Goal: Task Accomplishment & Management: Manage account settings

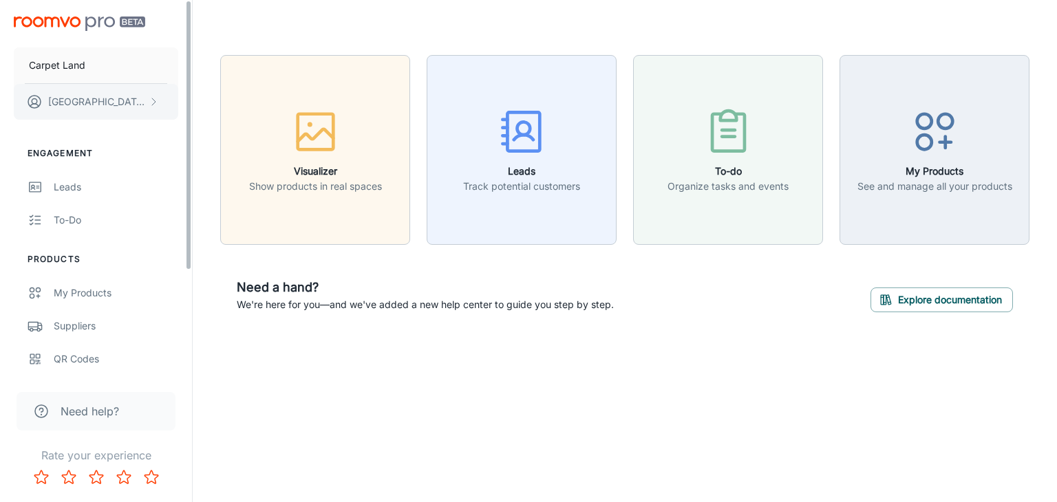
click at [116, 103] on button "[PERSON_NAME]" at bounding box center [96, 102] width 164 height 36
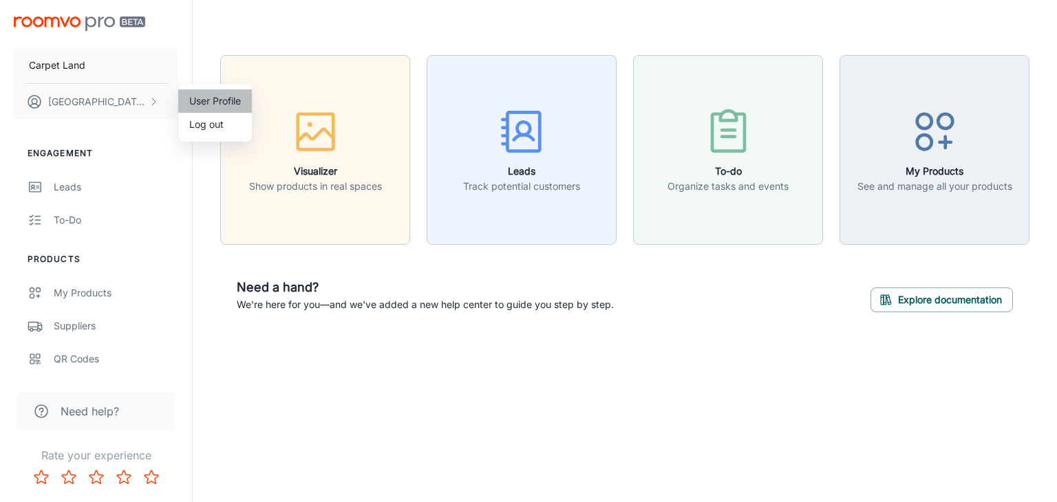
click at [211, 103] on li "User Profile" at bounding box center [215, 100] width 74 height 23
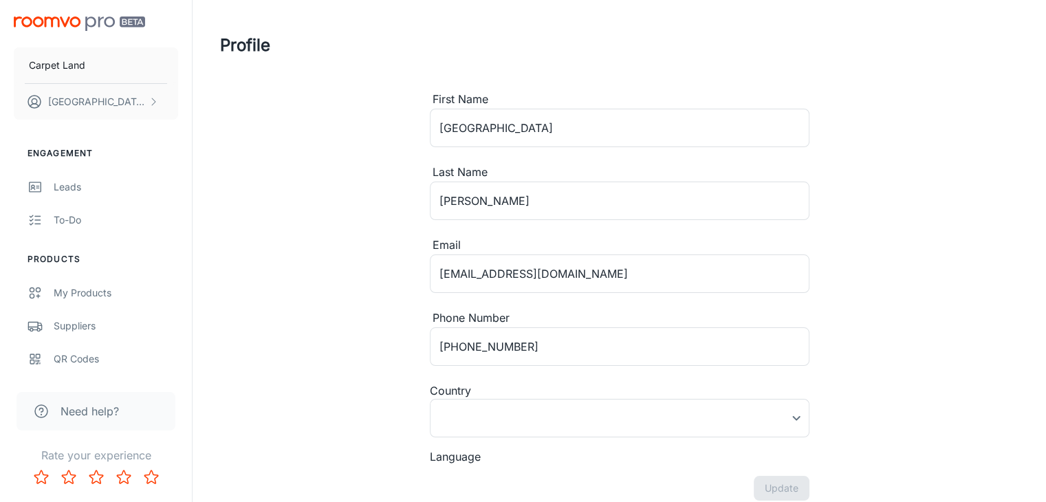
type input "[GEOGRAPHIC_DATA]"
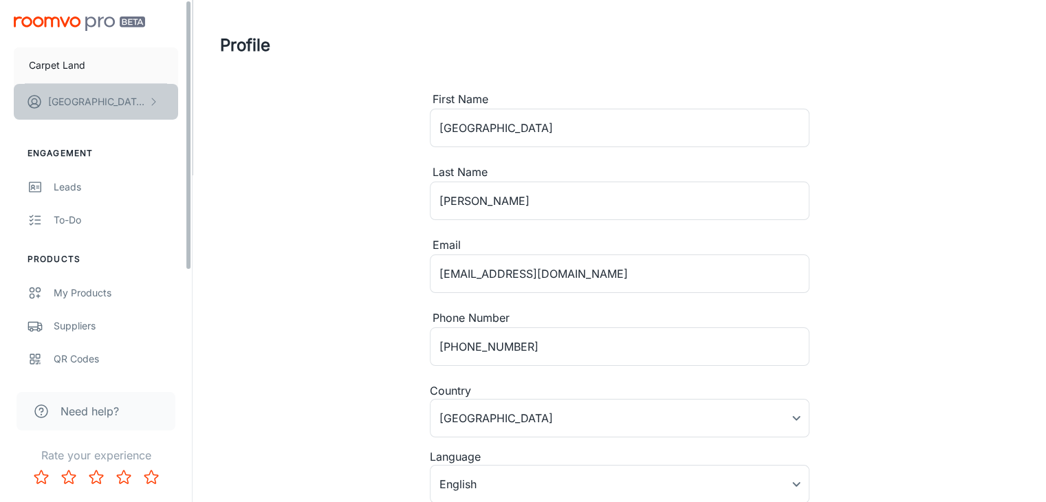
click at [160, 101] on button "[PERSON_NAME]" at bounding box center [96, 102] width 164 height 36
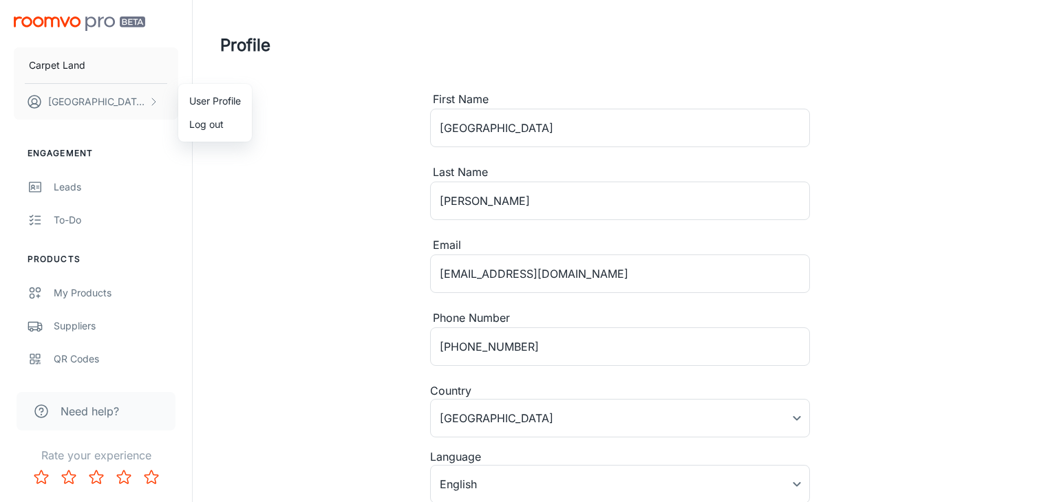
click at [202, 129] on li "Log out" at bounding box center [215, 124] width 74 height 23
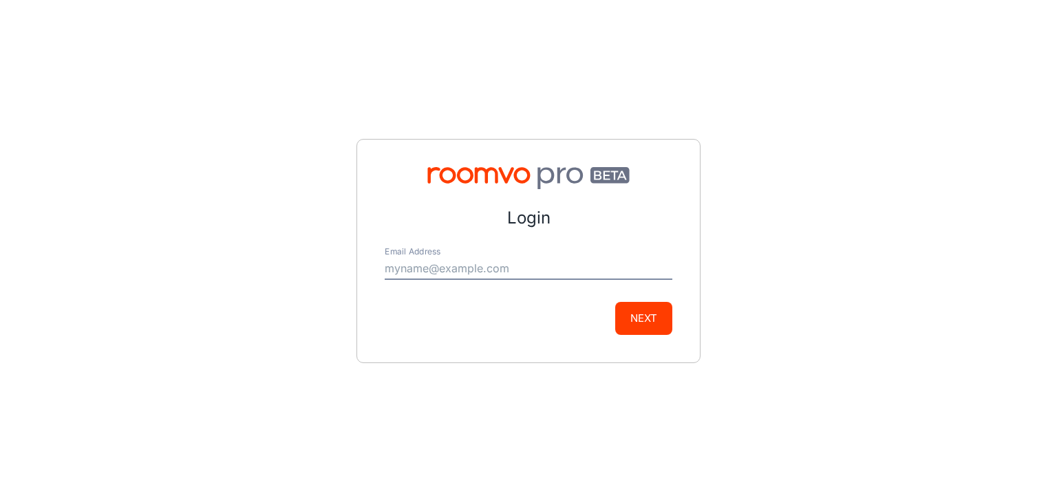
click at [563, 265] on input "Email Address" at bounding box center [529, 269] width 288 height 22
type input "[EMAIL_ADDRESS][DOMAIN_NAME]"
click at [642, 322] on button "Next" at bounding box center [643, 318] width 57 height 33
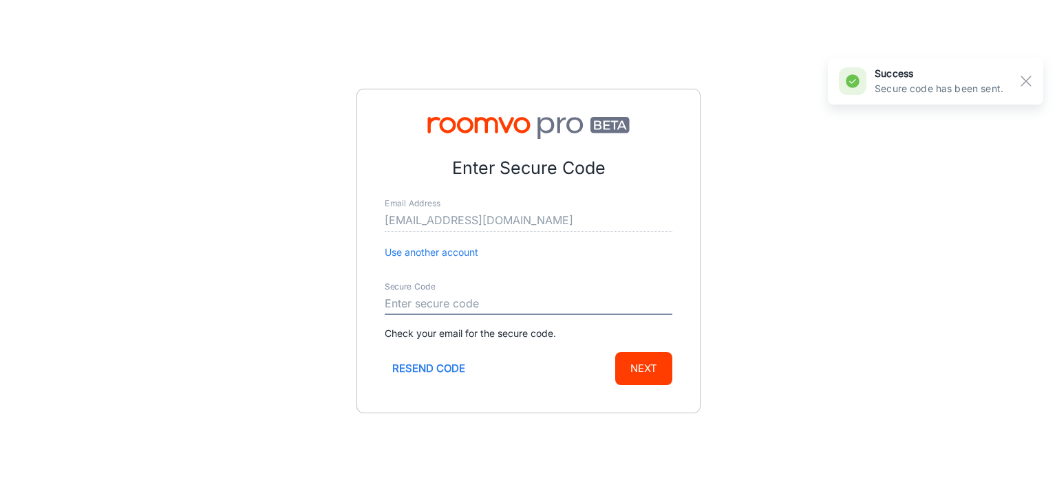
click at [497, 300] on input "Secure Code" at bounding box center [529, 304] width 288 height 22
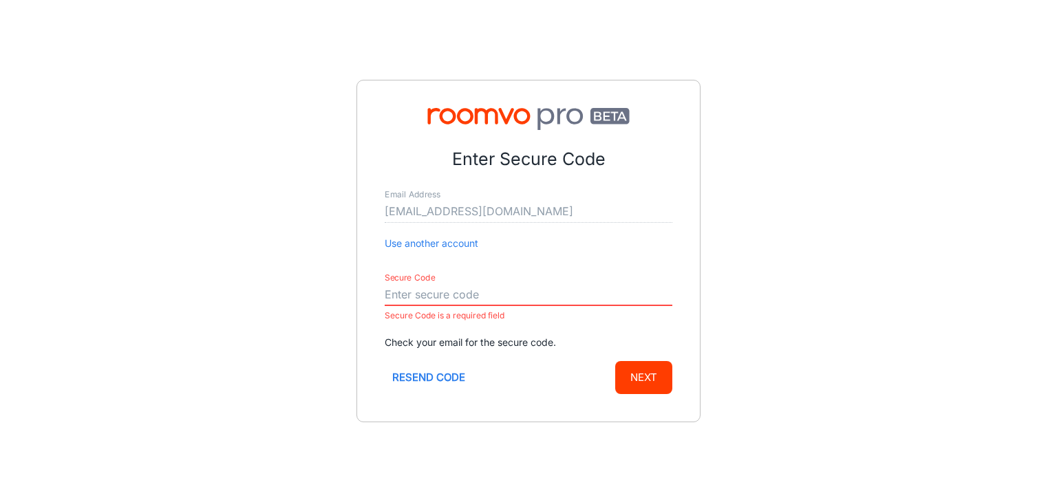
click at [503, 301] on input "Secure Code" at bounding box center [529, 295] width 288 height 22
paste input "113052"
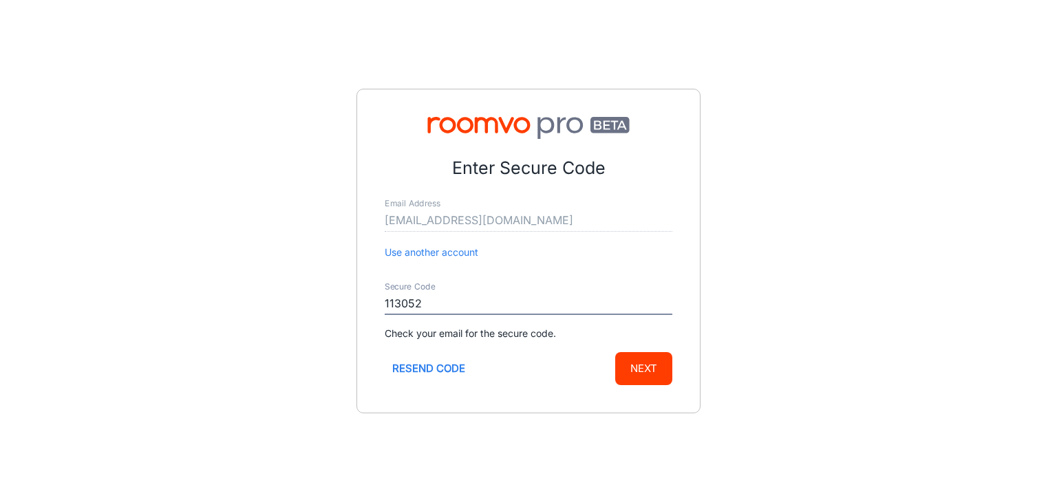
type input "113052"
click at [652, 373] on button "Next" at bounding box center [643, 368] width 57 height 33
